Goal: Navigation & Orientation: Understand site structure

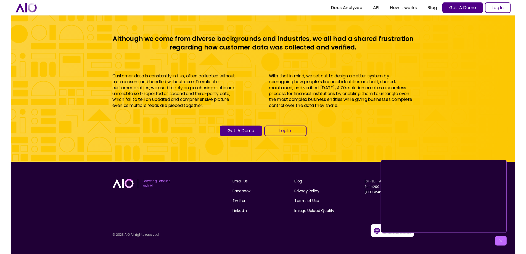
scroll to position [2460, 0]
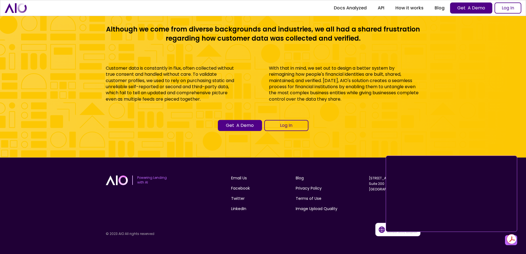
click at [352, 190] on div "Email Us Facebook Twitter LinkedIn Blog Privacy Policy Terms of Use Image Uploa…" at bounding box center [325, 195] width 189 height 41
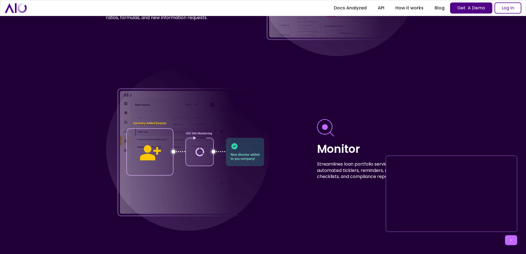
scroll to position [1959, 0]
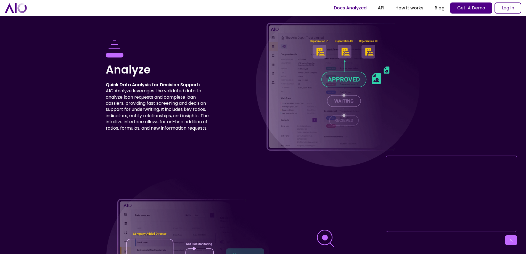
click at [357, 10] on link "Docs Analyzed" at bounding box center [350, 8] width 44 height 10
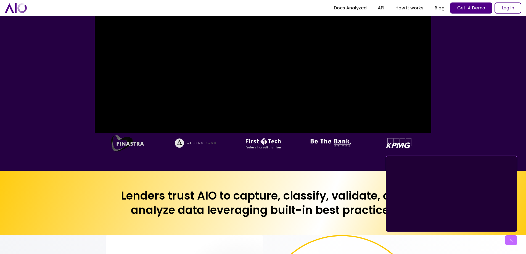
scroll to position [193, 0]
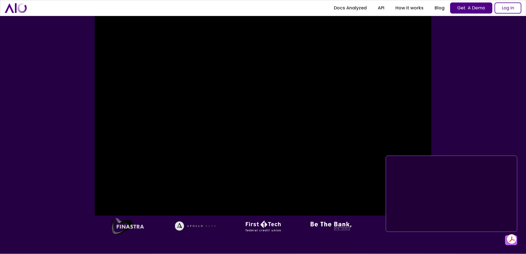
click at [299, 167] on img at bounding box center [263, 49] width 337 height 333
click at [312, 166] on img at bounding box center [263, 49] width 337 height 333
click at [306, 177] on img at bounding box center [263, 49] width 337 height 333
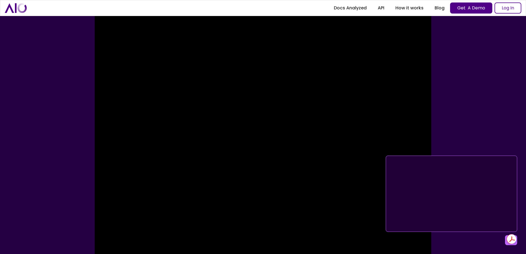
scroll to position [0, 0]
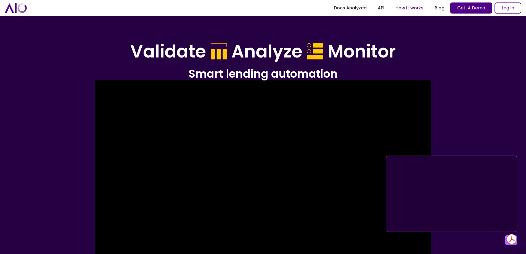
click at [405, 8] on link "How it works" at bounding box center [409, 8] width 39 height 10
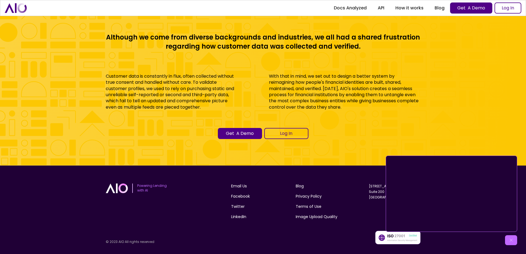
scroll to position [2460, 0]
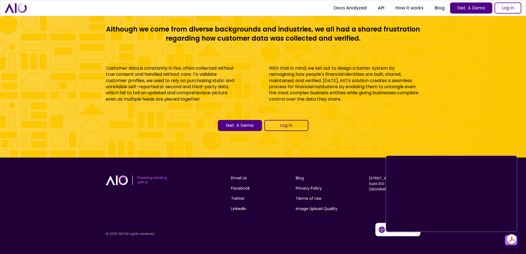
click at [385, 233] on img at bounding box center [397, 229] width 45 height 13
click at [382, 230] on img at bounding box center [397, 229] width 45 height 13
click at [504, 240] on rect "Show Acrobat AI FAB View Settings" at bounding box center [503, 239] width 4 height 4
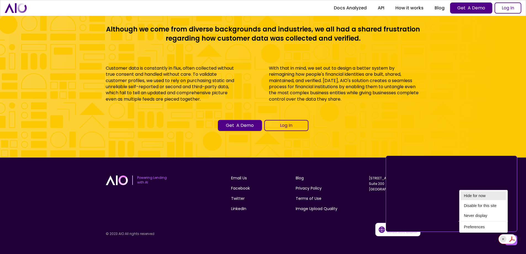
click at [480, 197] on li "Hide for now" at bounding box center [483, 195] width 45 height 9
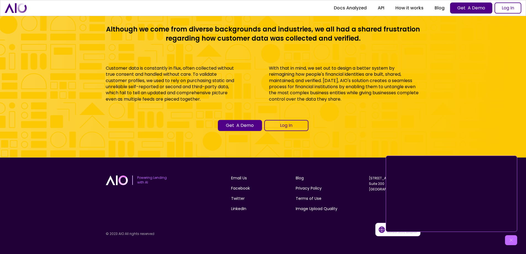
click at [511, 241] on img at bounding box center [511, 240] width 6 height 6
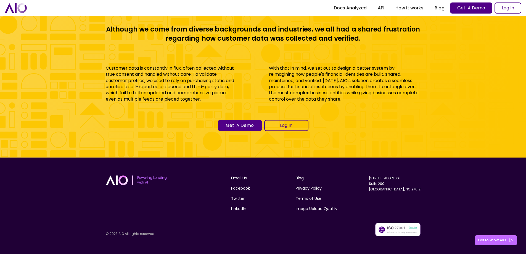
click at [482, 238] on div "Get to know AIO" at bounding box center [492, 240] width 28 height 6
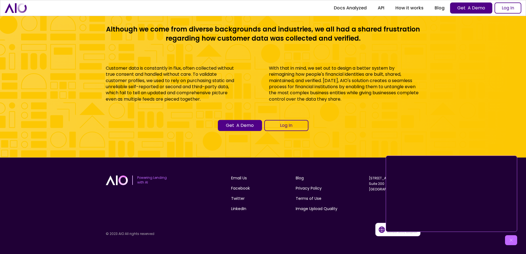
click at [510, 239] on img at bounding box center [511, 240] width 6 height 6
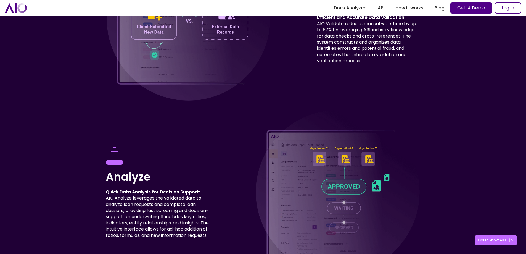
scroll to position [1769, 0]
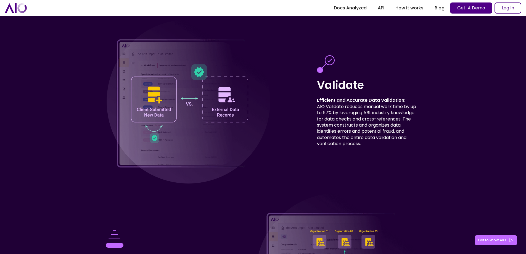
scroll to position [1769, 0]
